Goal: Information Seeking & Learning: Learn about a topic

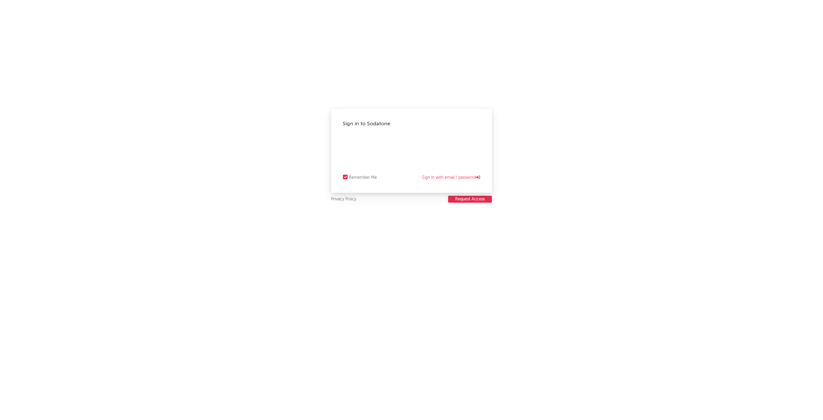
select select "recorded_music"
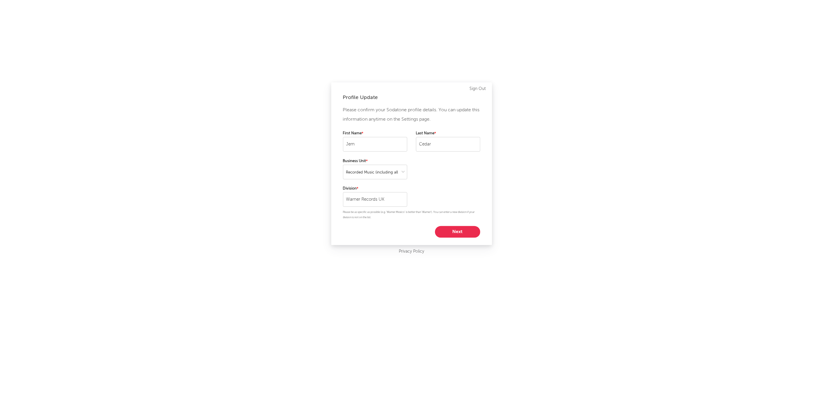
click at [449, 228] on button "Next" at bounding box center [457, 232] width 45 height 12
select select "assistant_coordinator"
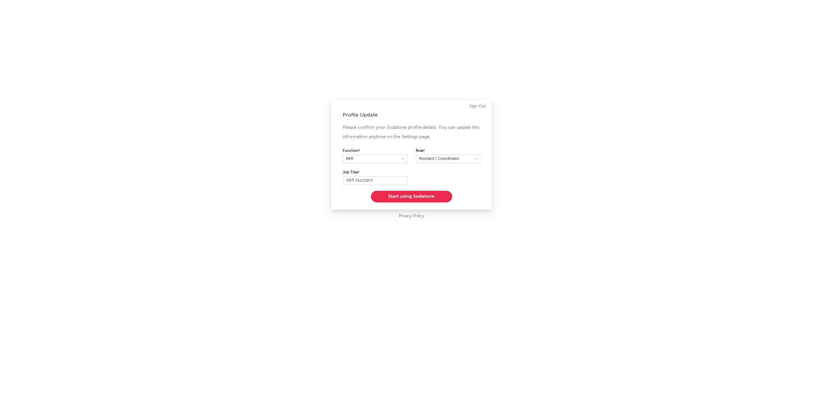
click at [430, 200] on button "Start using Sodatone" at bounding box center [411, 197] width 81 height 12
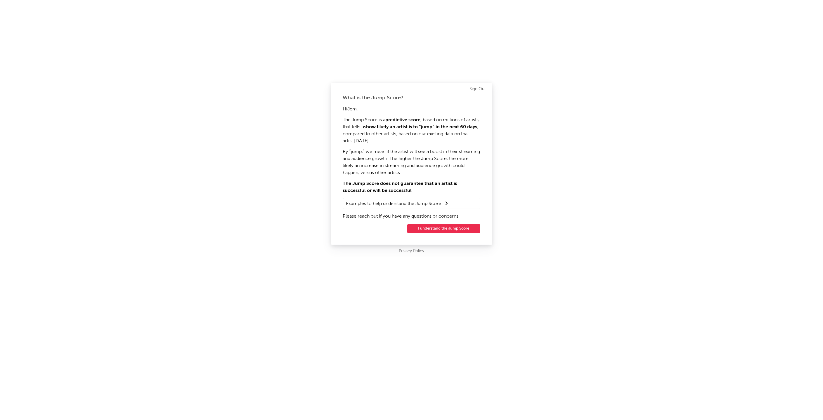
click at [432, 231] on button "I understand the Jump Score" at bounding box center [443, 228] width 73 height 9
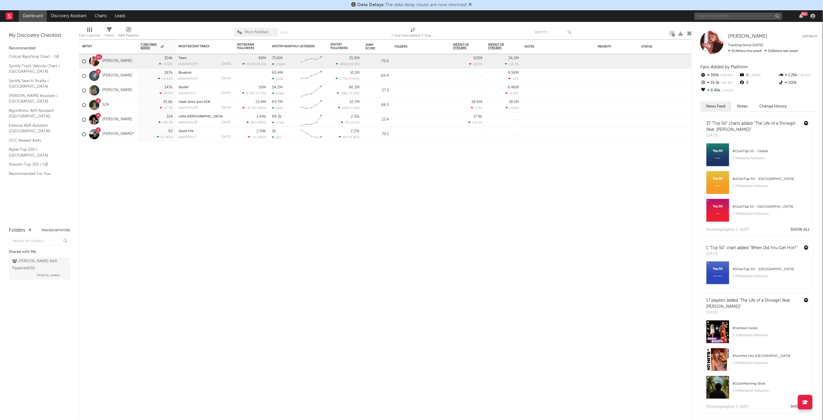
click at [730, 14] on input "text" at bounding box center [739, 16] width 88 height 7
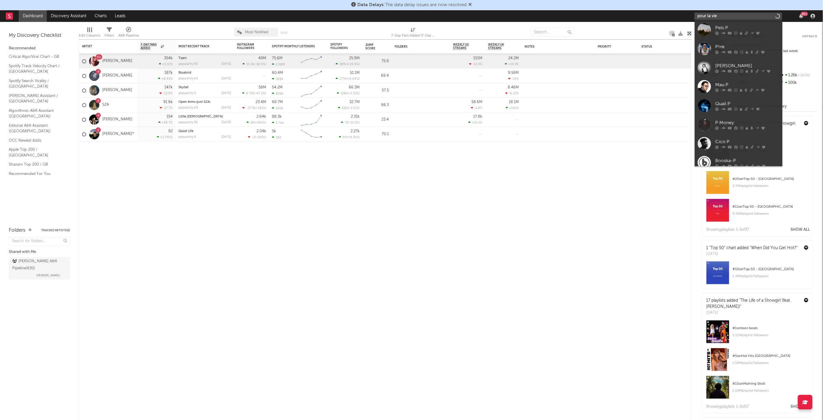
type input "pour la vie"
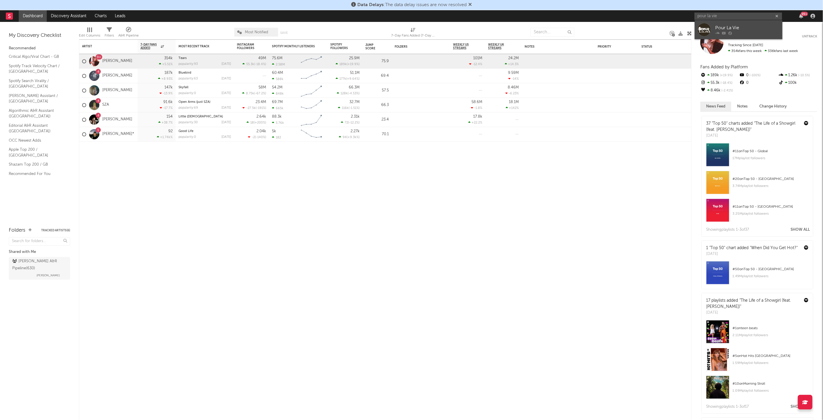
click at [714, 27] on link "Pour La Vie" at bounding box center [739, 29] width 88 height 19
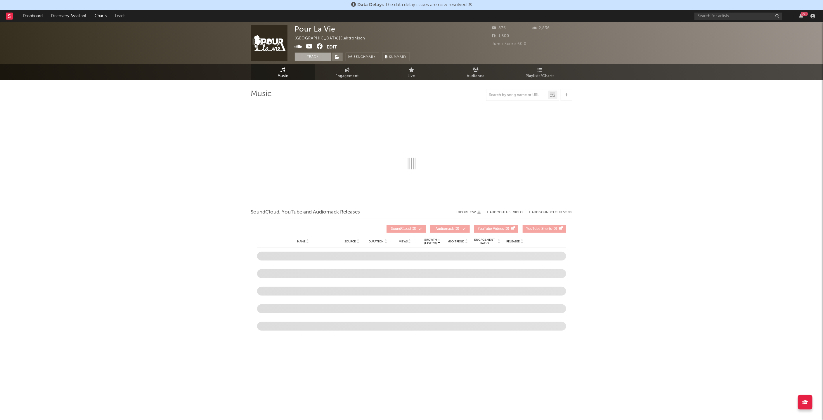
select select "1w"
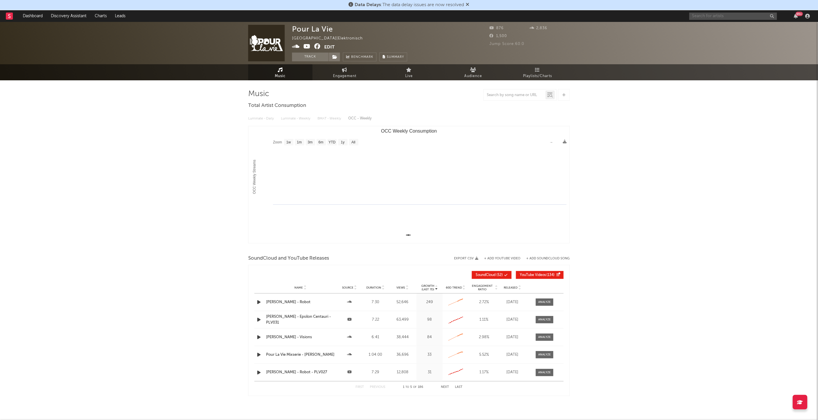
click at [712, 18] on input "text" at bounding box center [733, 16] width 88 height 7
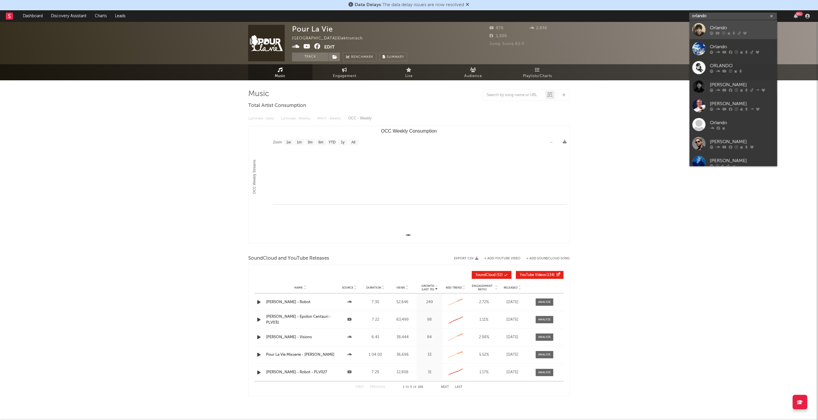
type input "orlando"
click at [714, 24] on link "Orlando" at bounding box center [733, 29] width 88 height 19
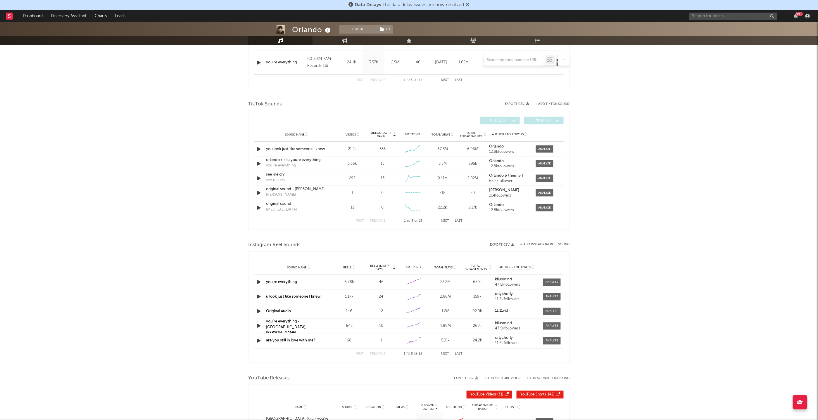
select select "6m"
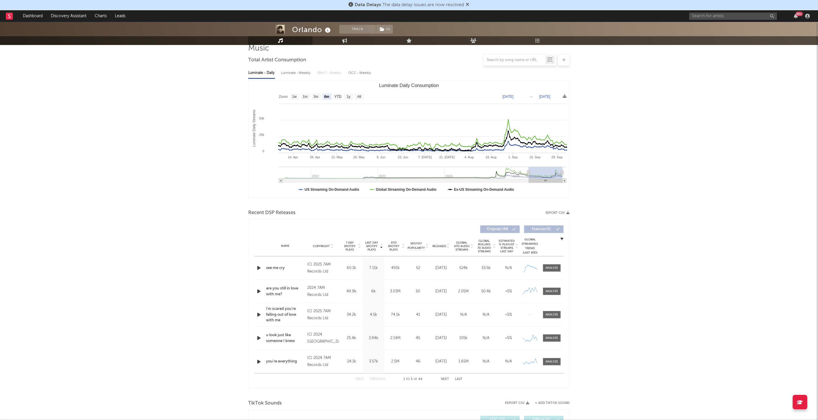
scroll to position [5, 0]
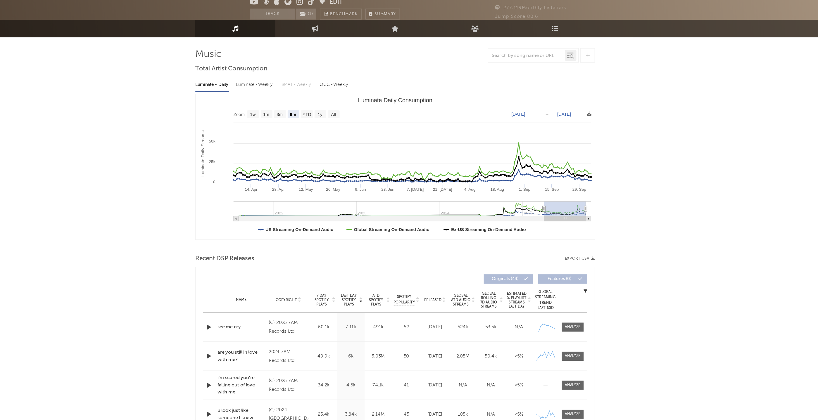
click at [463, 252] on div "Recent DSP Releases Export CSV" at bounding box center [408, 254] width 321 height 10
click at [290, 112] on div "Luminate - Weekly" at bounding box center [296, 114] width 31 height 10
select select "6m"
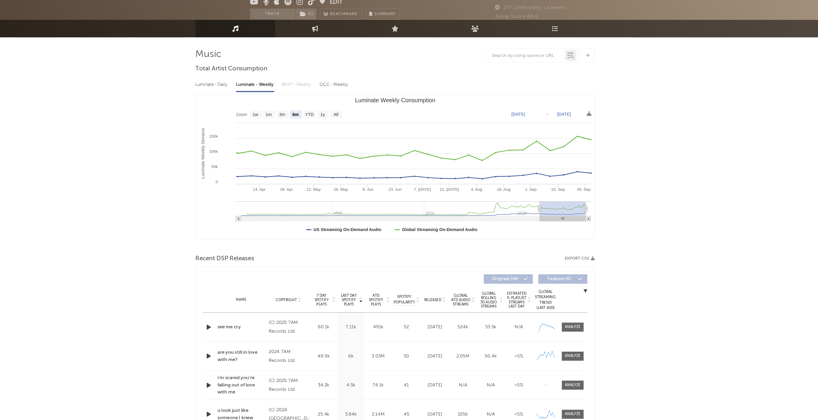
click at [354, 109] on div "OCC - Weekly" at bounding box center [359, 114] width 23 height 10
select select "6m"
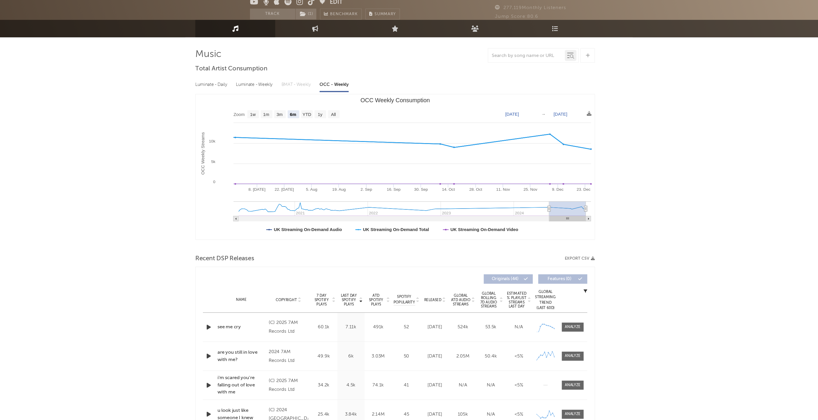
click at [269, 108] on div "Luminate - Daily Luminate - Weekly BMAT - Weekly OCC - Weekly Zoom 1w 1m 3m 6m …" at bounding box center [408, 173] width 321 height 134
click at [269, 113] on div "Luminate - Daily" at bounding box center [261, 114] width 27 height 10
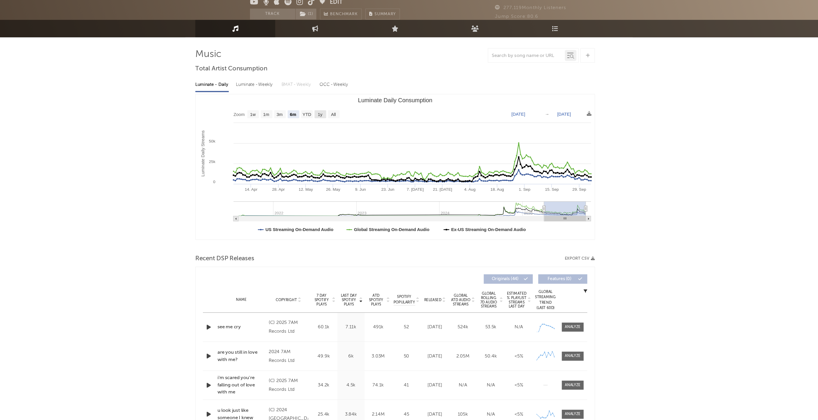
click at [348, 138] on text "1y" at bounding box center [349, 138] width 4 height 4
select select "1y"
type input "[DATE]"
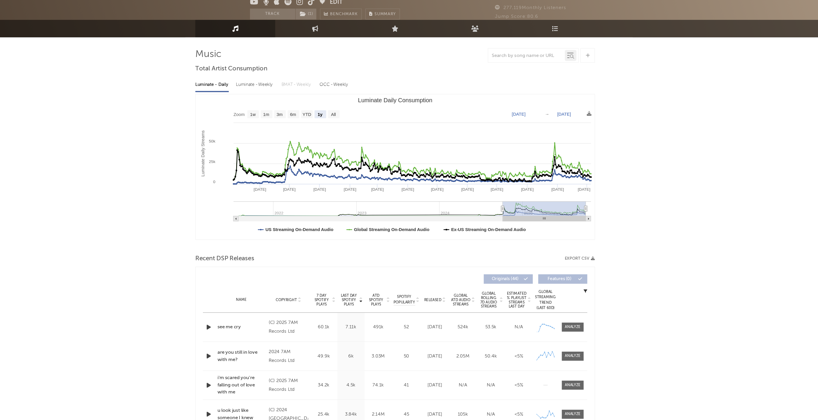
click at [298, 137] on rect "Luminate Daily Consumption" at bounding box center [294, 137] width 9 height 6
select select "1w"
type input "[DATE]"
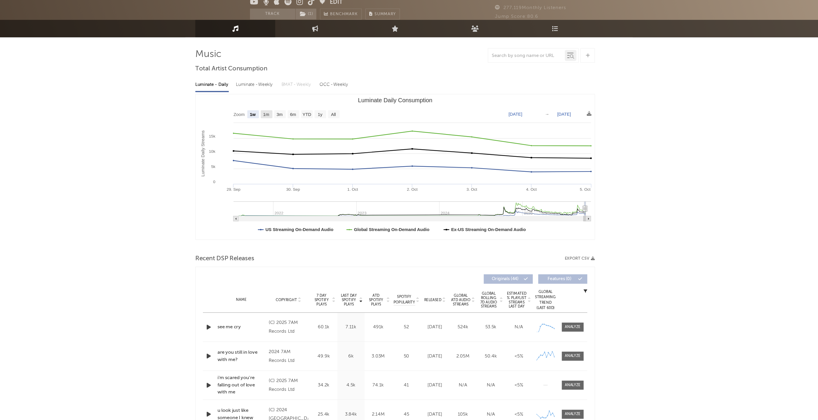
click at [305, 138] on text "1m" at bounding box center [305, 138] width 5 height 4
select select "1m"
type input "[DATE]"
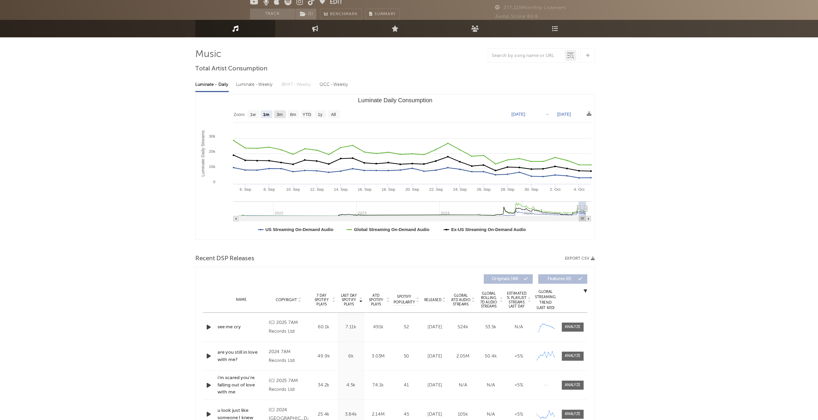
click at [314, 139] on text "3m" at bounding box center [316, 138] width 5 height 4
select select "3m"
type input "[DATE]"
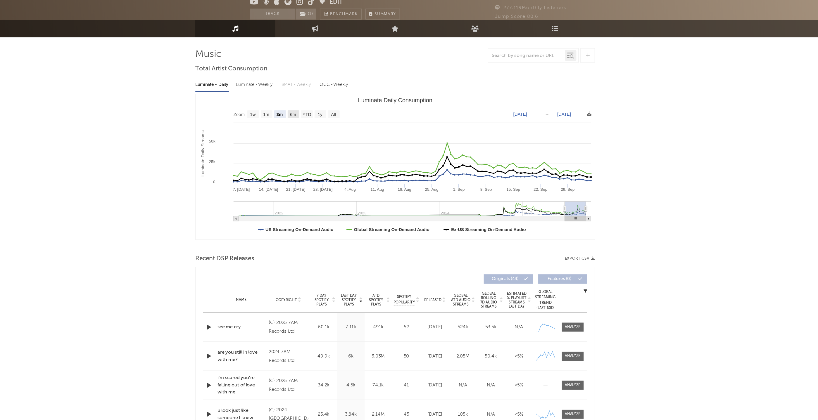
click at [326, 138] on text "6m" at bounding box center [326, 138] width 5 height 4
select select "6m"
type input "[DATE]"
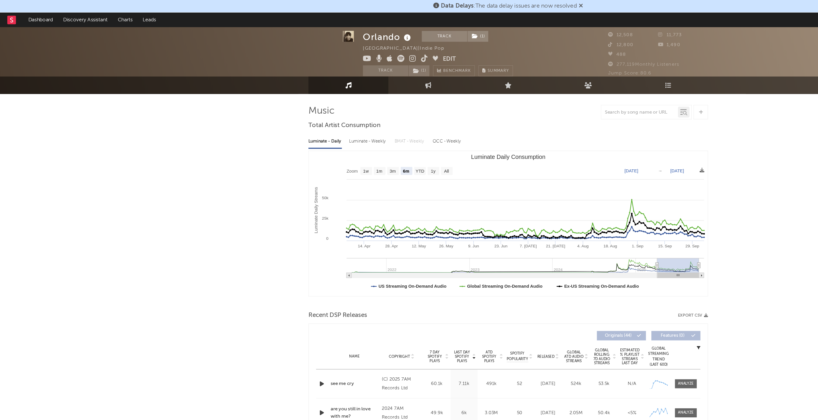
click at [468, 5] on icon at bounding box center [468, 4] width 4 height 5
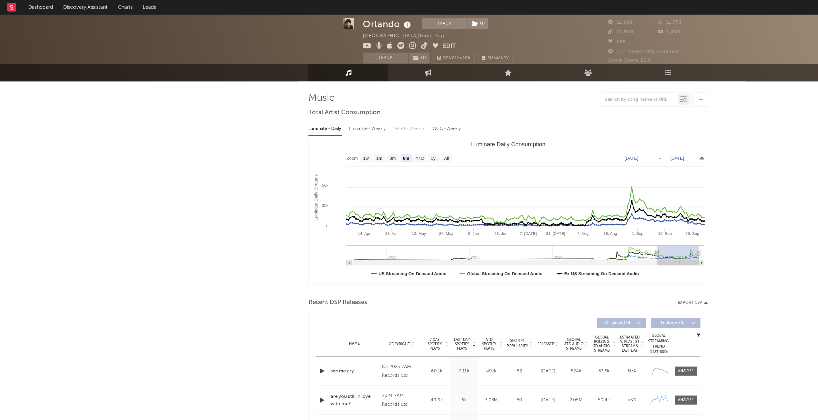
click at [10, 4] on icon at bounding box center [9, 6] width 2 height 4
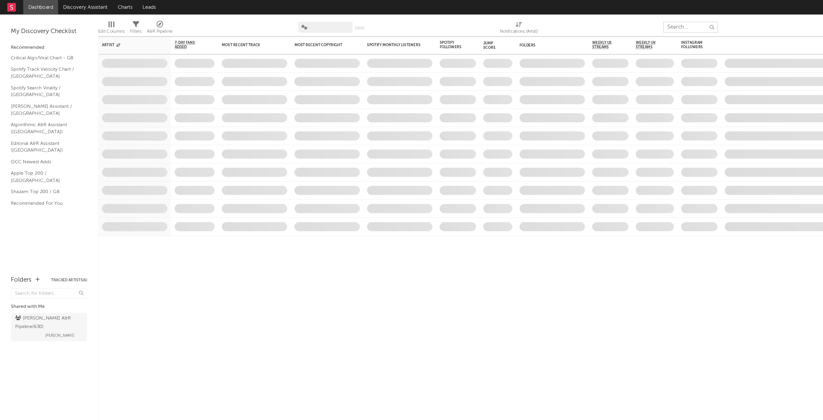
click at [565, 23] on input "text" at bounding box center [556, 22] width 44 height 9
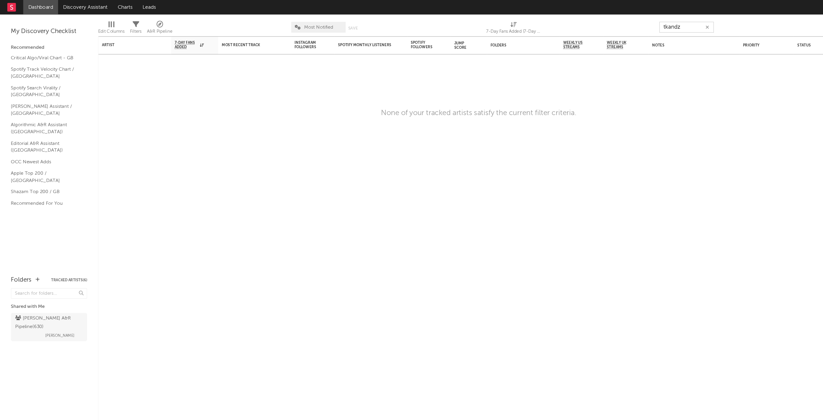
type input "tkandz"
click at [6, 7] on rect at bounding box center [9, 5] width 7 height 7
click at [27, 25] on div "My Discovery Checklist" at bounding box center [39, 25] width 61 height 7
click at [8, 7] on icon at bounding box center [9, 6] width 2 height 4
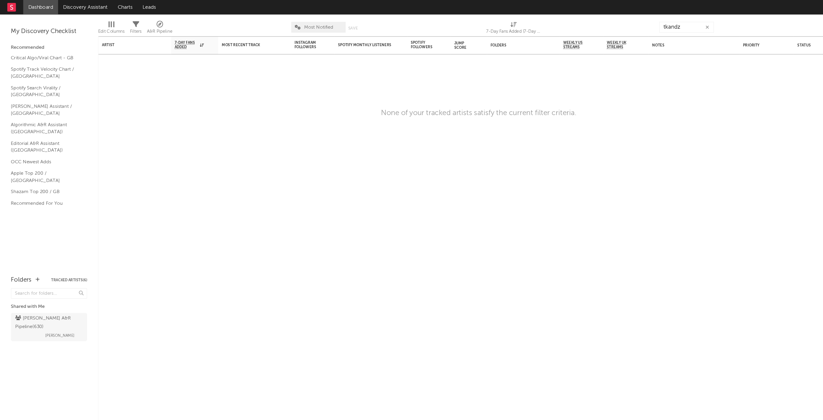
drag, startPoint x: 12, startPoint y: 6, endPoint x: 30, endPoint y: 6, distance: 17.8
click at [12, 6] on rect at bounding box center [9, 5] width 7 height 7
click at [42, 5] on link "Dashboard" at bounding box center [33, 6] width 28 height 12
click at [74, 5] on link "Discovery Assistant" at bounding box center [69, 6] width 44 height 12
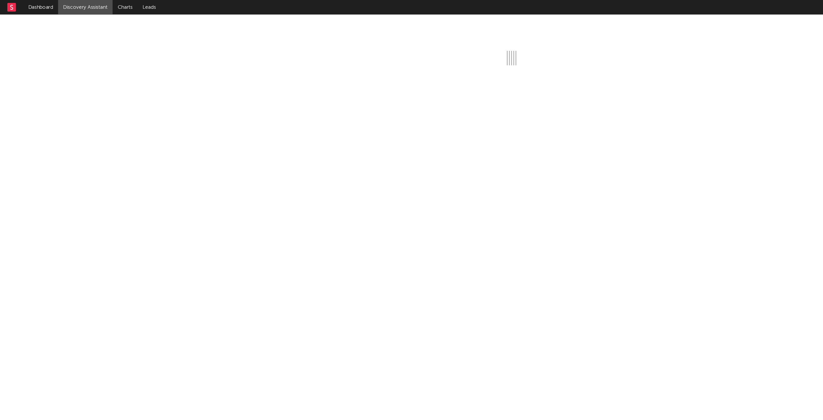
click at [12, 6] on rect at bounding box center [9, 5] width 7 height 7
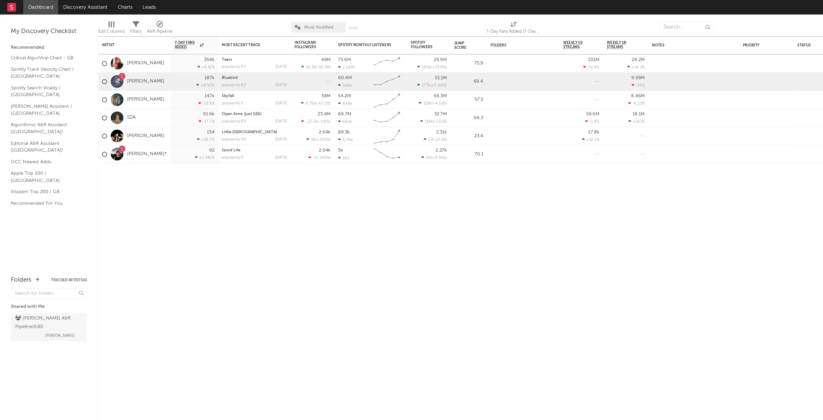
click at [6, 4] on rect at bounding box center [9, 5] width 7 height 7
click at [37, 236] on input "text" at bounding box center [39, 236] width 61 height 8
click at [23, 203] on div "My Discovery Checklist Recommended Critical Algo/Viral Chart - GB Spotify Track…" at bounding box center [39, 114] width 79 height 204
click at [541, 21] on input "text" at bounding box center [553, 22] width 44 height 9
drag, startPoint x: 544, startPoint y: 23, endPoint x: 553, endPoint y: 22, distance: 9.5
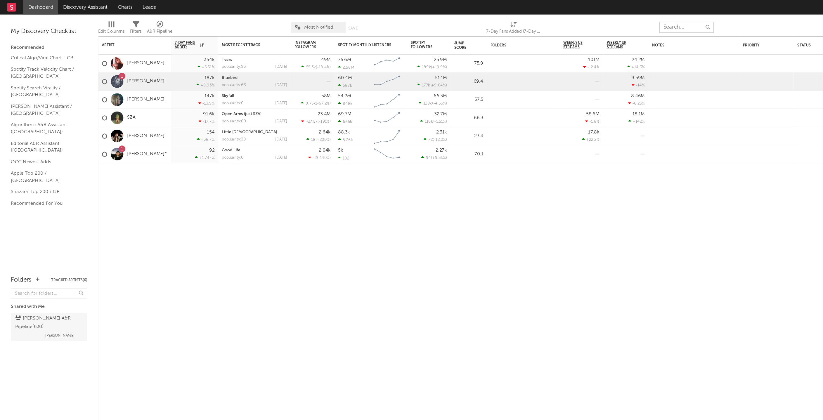
click at [544, 23] on input "text" at bounding box center [553, 22] width 44 height 9
click at [553, 22] on input "text" at bounding box center [553, 22] width 44 height 9
click at [553, 21] on input "text" at bounding box center [553, 22] width 44 height 9
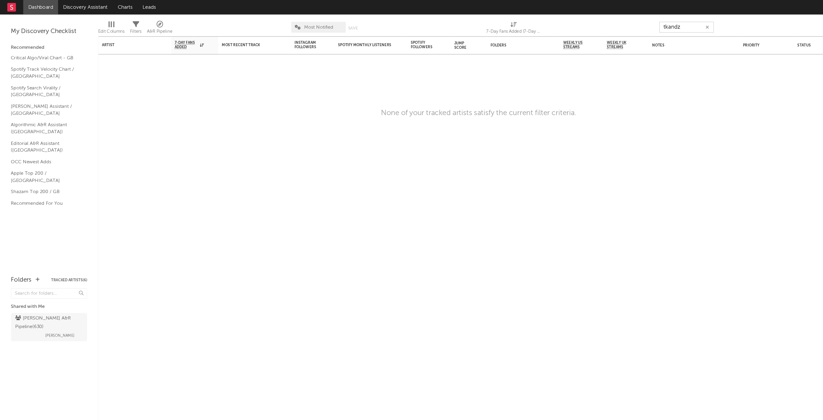
type input "tkandz"
click at [15, 8] on div at bounding box center [12, 6] width 13 height 12
drag, startPoint x: 42, startPoint y: 4, endPoint x: 64, endPoint y: 3, distance: 21.9
click at [42, 4] on link "Dashboard" at bounding box center [33, 6] width 28 height 12
click at [64, 3] on link "Discovery Assistant" at bounding box center [69, 6] width 44 height 12
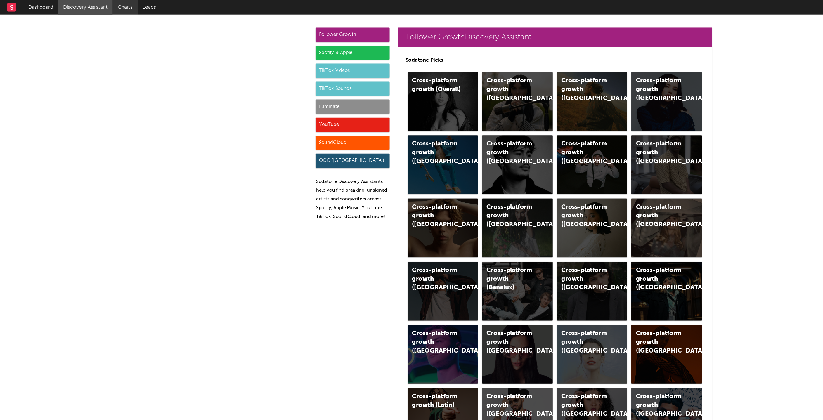
click at [105, 6] on link "Charts" at bounding box center [101, 6] width 20 height 12
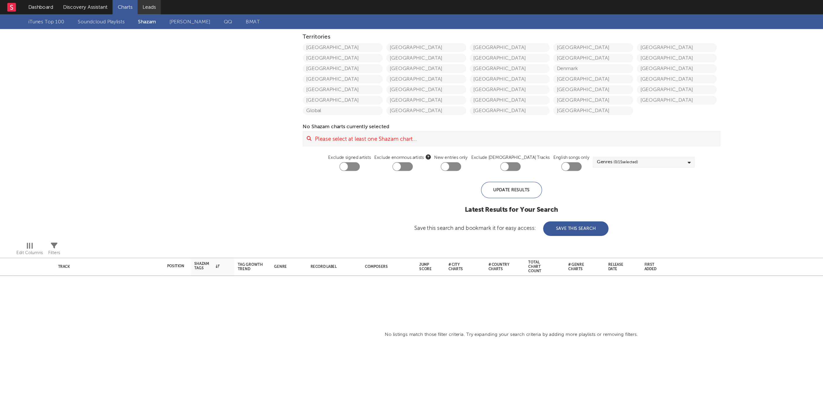
click at [120, 8] on link "Leads" at bounding box center [120, 6] width 19 height 12
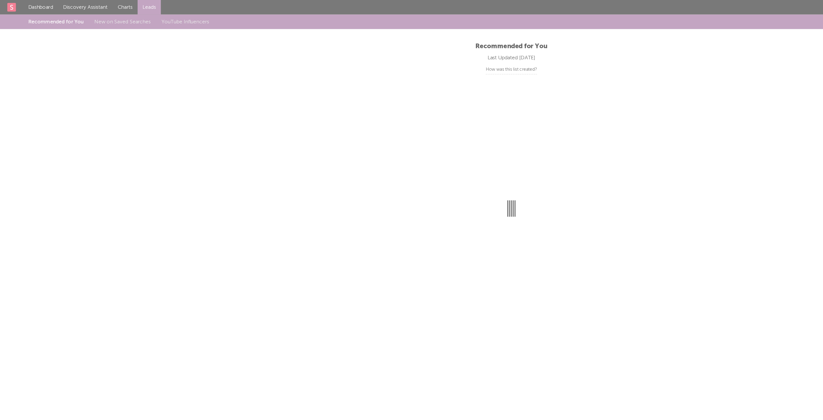
click at [106, 5] on link "Charts" at bounding box center [101, 6] width 20 height 12
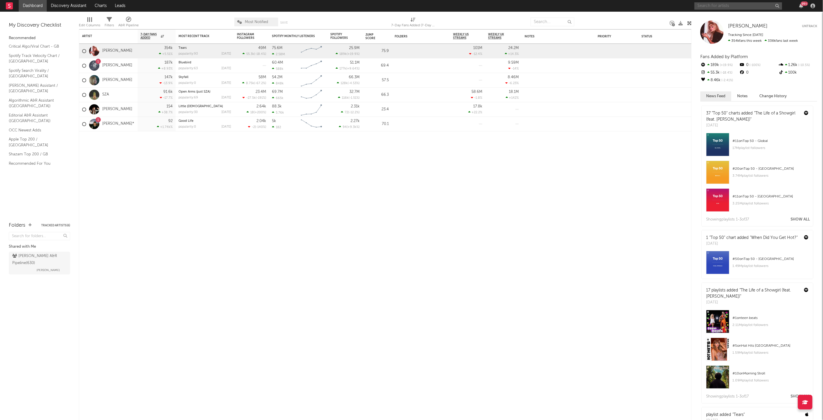
click at [762, 4] on input "text" at bounding box center [739, 5] width 88 height 7
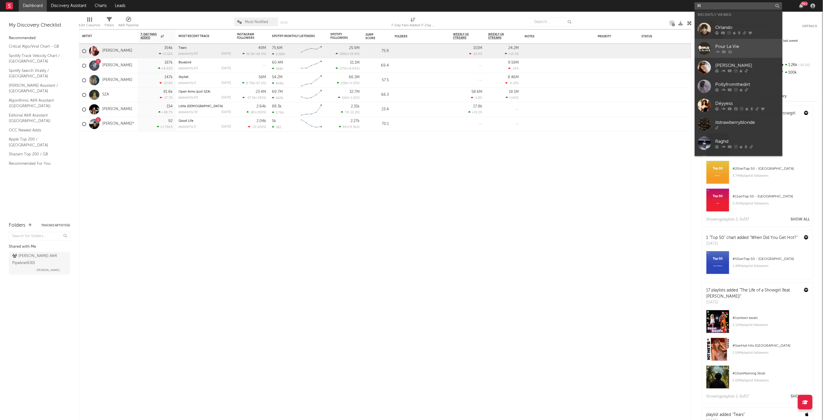
type input "k"
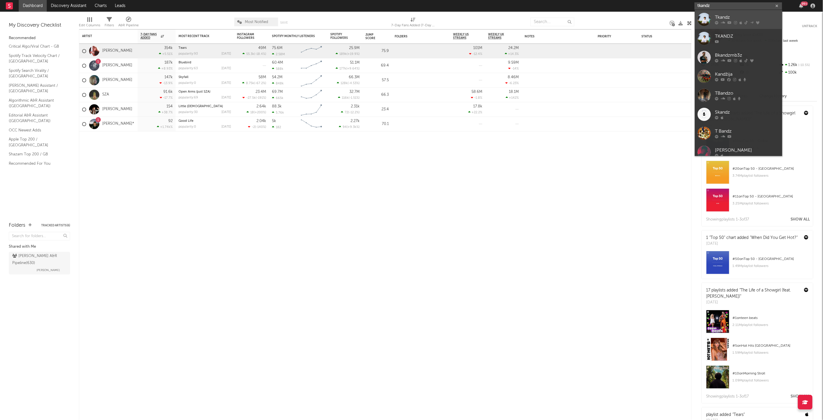
type input "tkandz"
click at [738, 15] on div "Tkandz" at bounding box center [747, 17] width 64 height 7
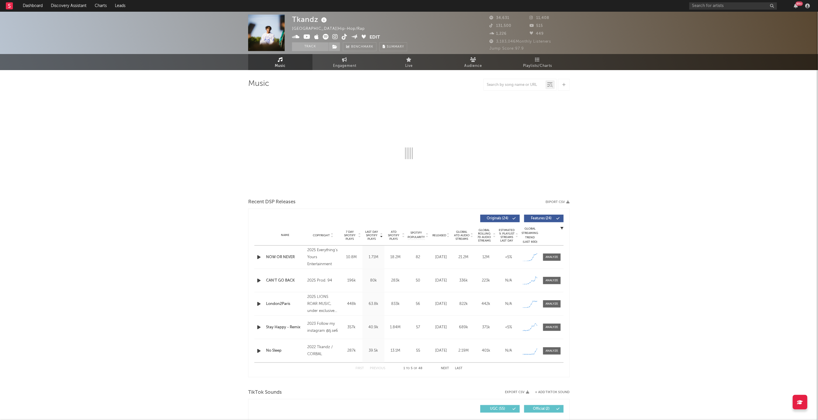
select select "6m"
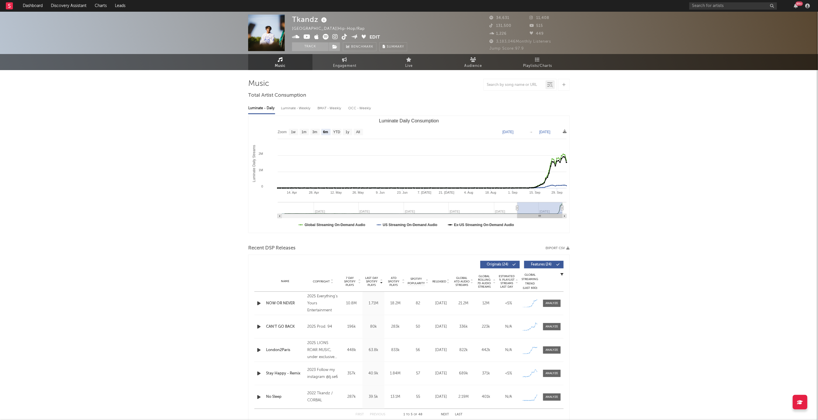
click at [293, 300] on div "Name NOW OR NEVER Copyright 2025 Everything's Yours Entertainment Label Everyth…" at bounding box center [408, 303] width 309 height 23
click at [288, 302] on div "NOW OR NEVER" at bounding box center [285, 304] width 38 height 6
click at [553, 302] on div at bounding box center [552, 303] width 13 height 4
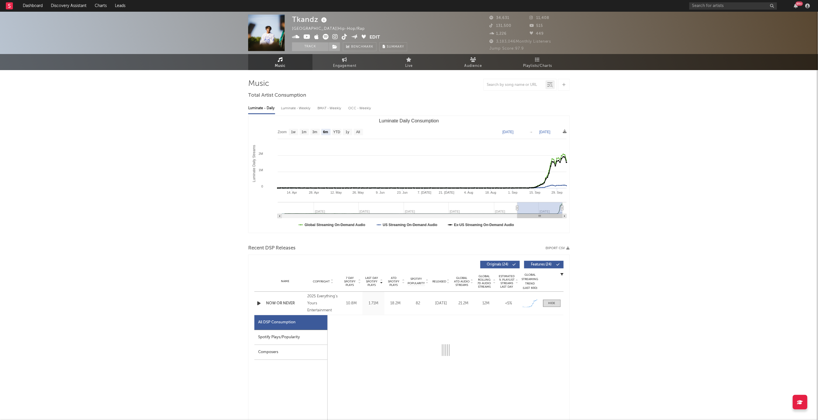
select select "1w"
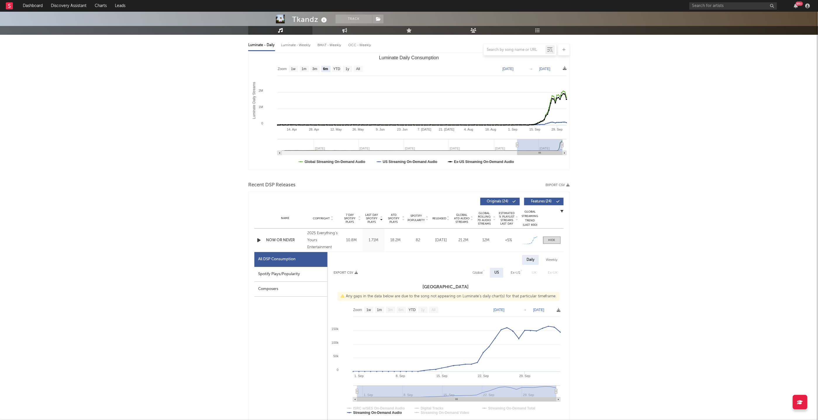
scroll to position [67, 0]
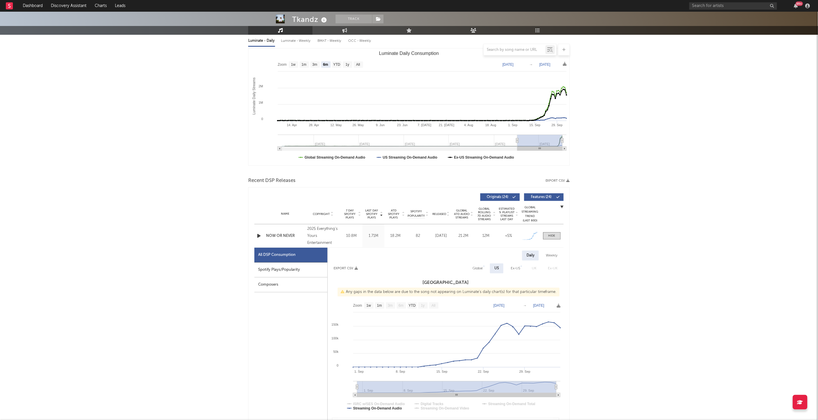
click at [277, 267] on div "Spotify Plays/Popularity" at bounding box center [290, 270] width 73 height 15
select select "1w"
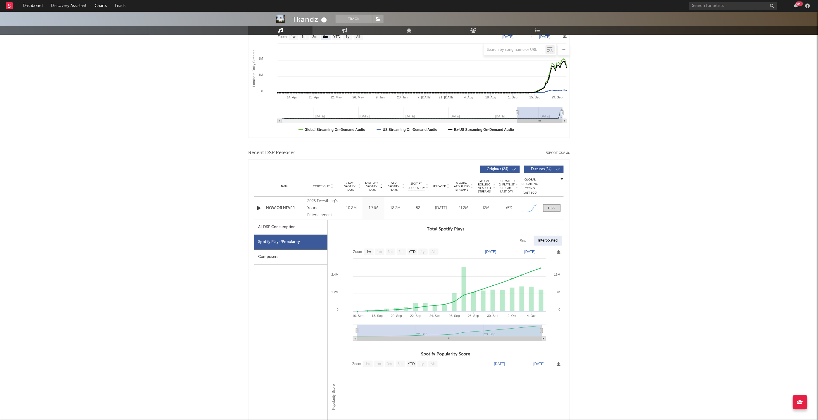
scroll to position [128, 0]
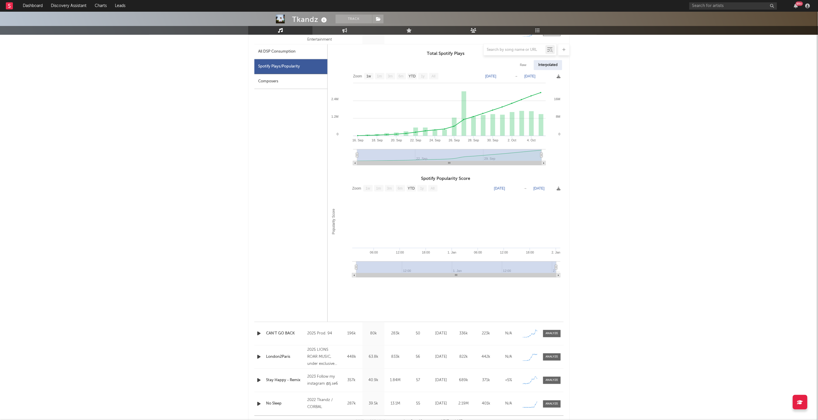
scroll to position [405, 0]
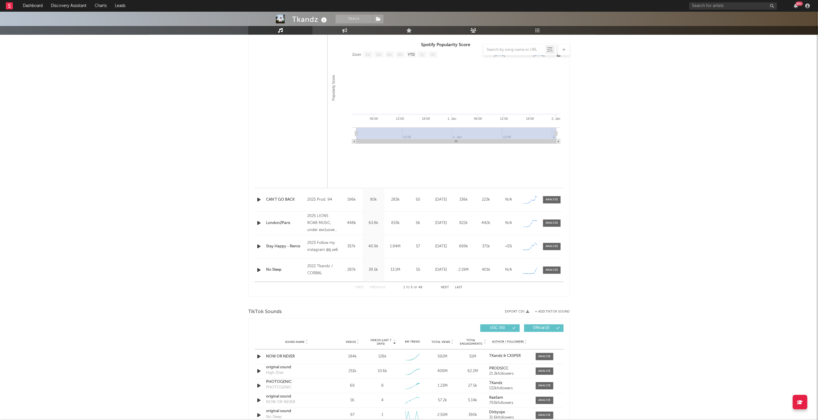
click at [247, 197] on div "Tkandz Track United Kingdom | Hip-Hop/Rap Edit Track Benchmark Summary 34,631 1…" at bounding box center [409, 187] width 818 height 1161
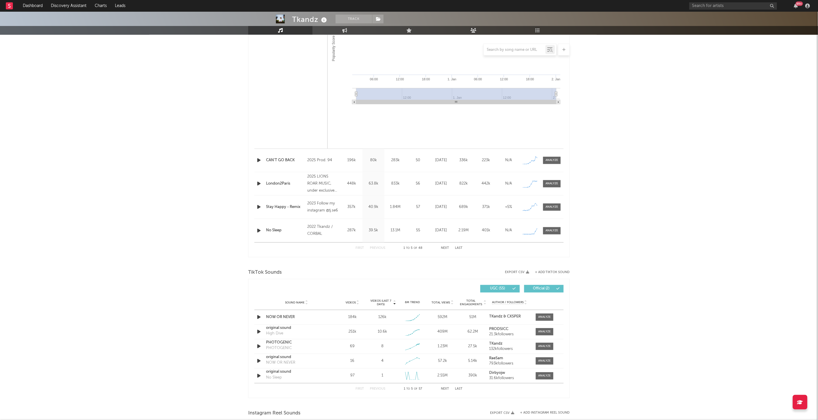
scroll to position [556, 0]
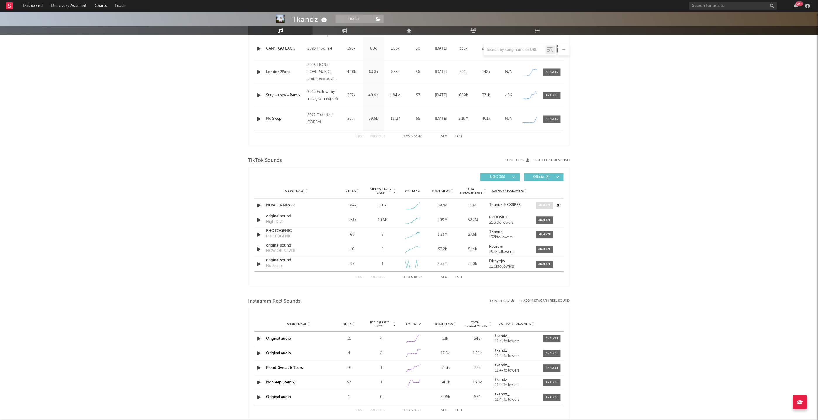
click at [541, 206] on div at bounding box center [544, 205] width 13 height 4
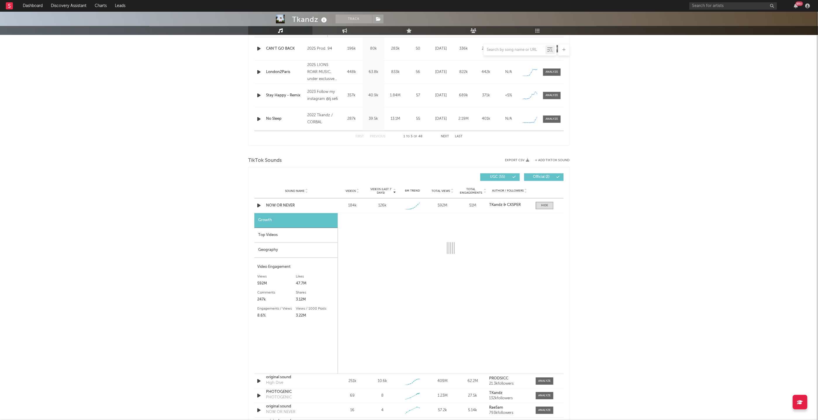
select select "1w"
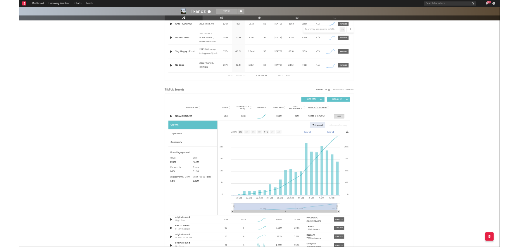
scroll to position [570, 0]
